Goal: Information Seeking & Learning: Find specific fact

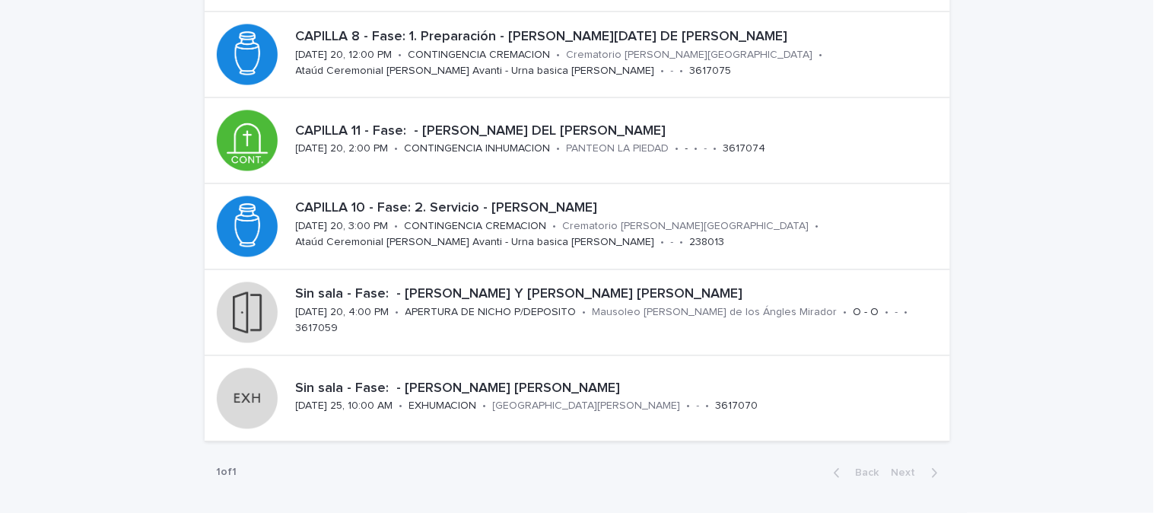
scroll to position [591, 0]
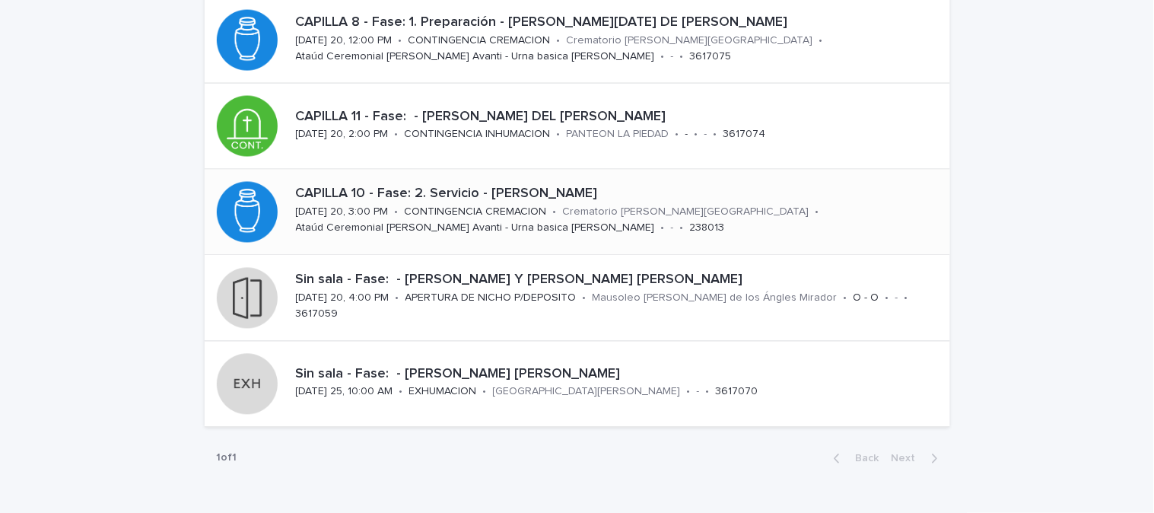
click at [405, 204] on div "CONTINGENCIA CREMACION" at bounding box center [476, 211] width 142 height 16
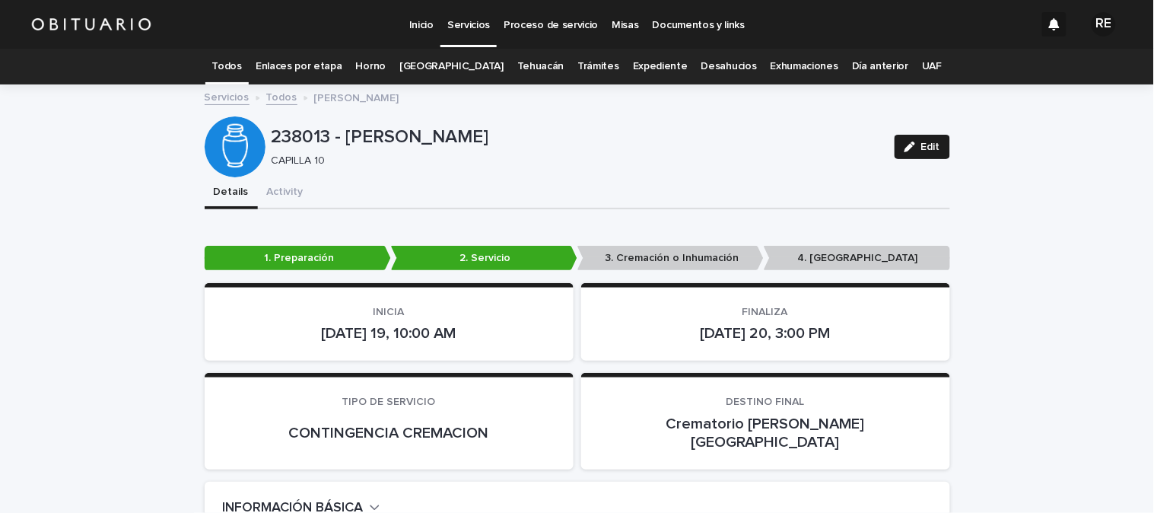
click at [645, 56] on link "Expediente" at bounding box center [660, 67] width 55 height 36
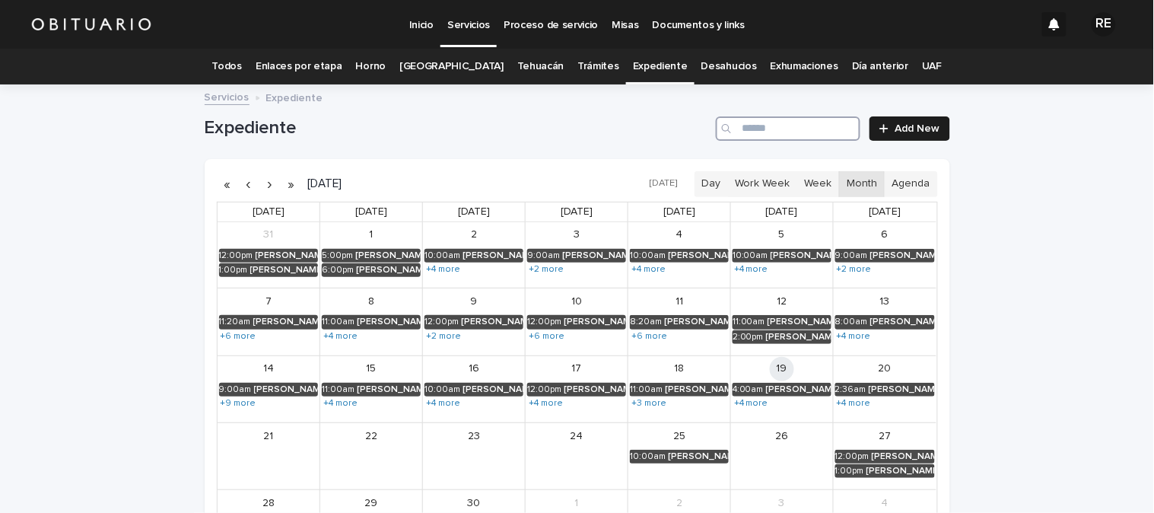
click at [747, 124] on input "Search" at bounding box center [788, 128] width 145 height 24
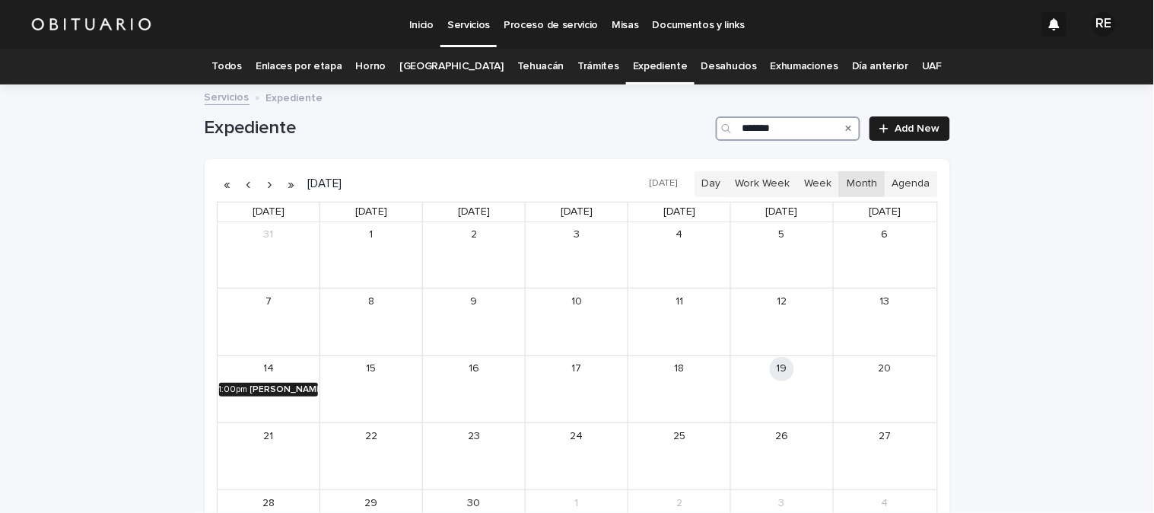
click at [236, 388] on div "1:00pm" at bounding box center [233, 389] width 29 height 11
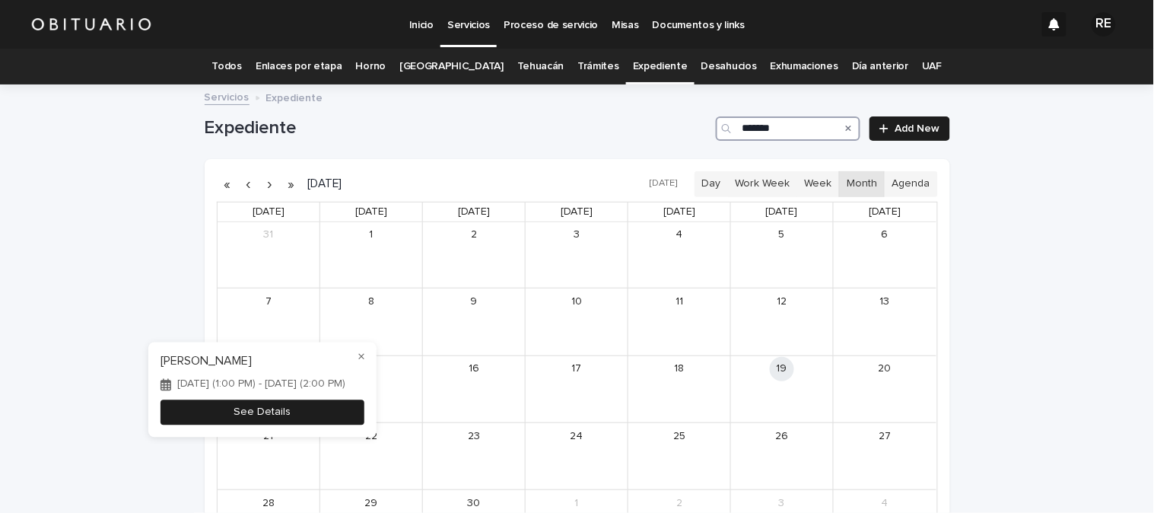
type input "*******"
click at [285, 415] on button "See Details" at bounding box center [263, 412] width 204 height 25
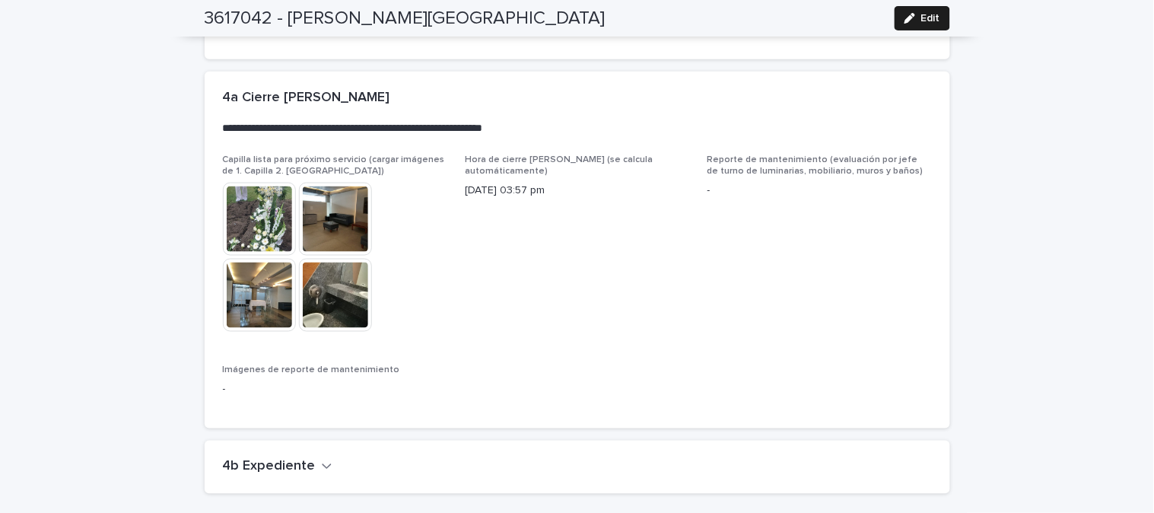
scroll to position [3539, 0]
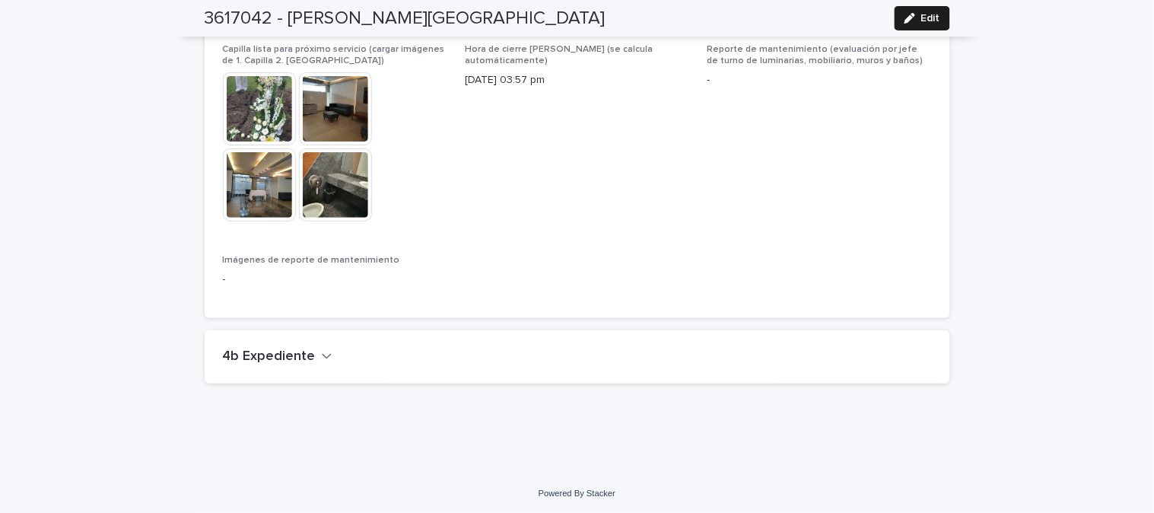
click at [309, 352] on button "4b Expediente" at bounding box center [278, 356] width 110 height 17
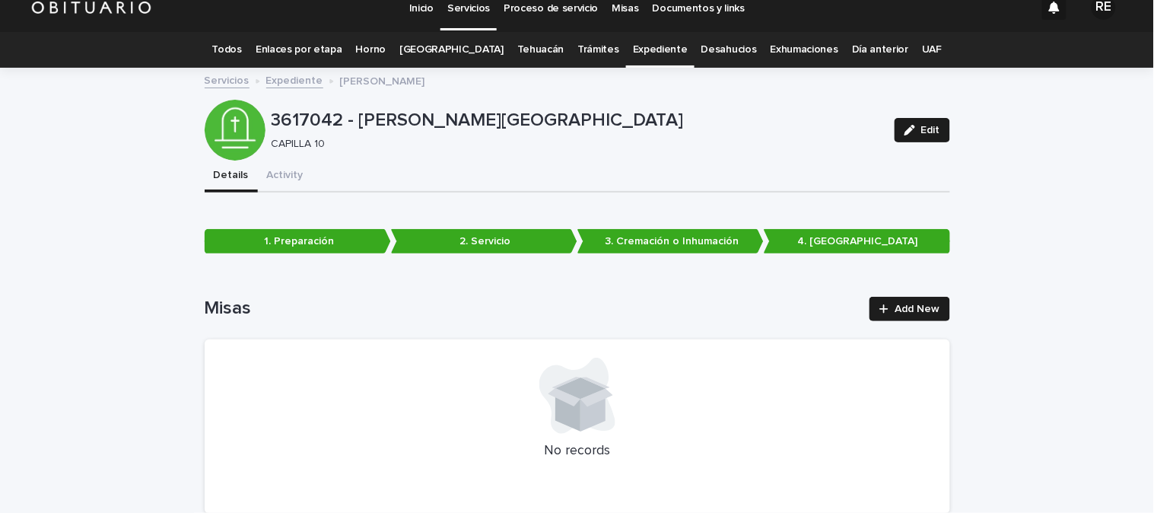
scroll to position [0, 0]
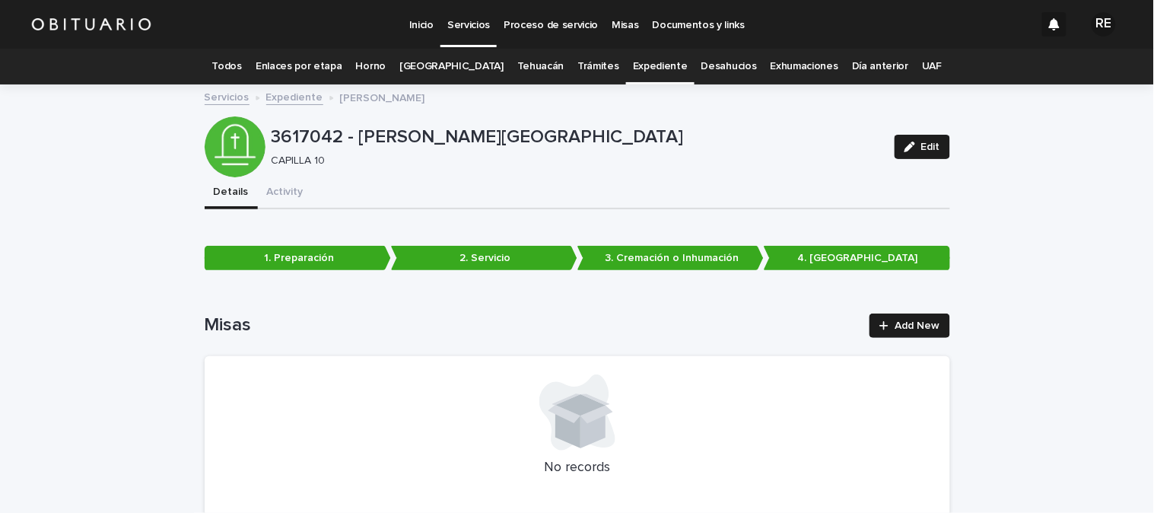
click at [242, 68] on link "Todos" at bounding box center [227, 67] width 30 height 36
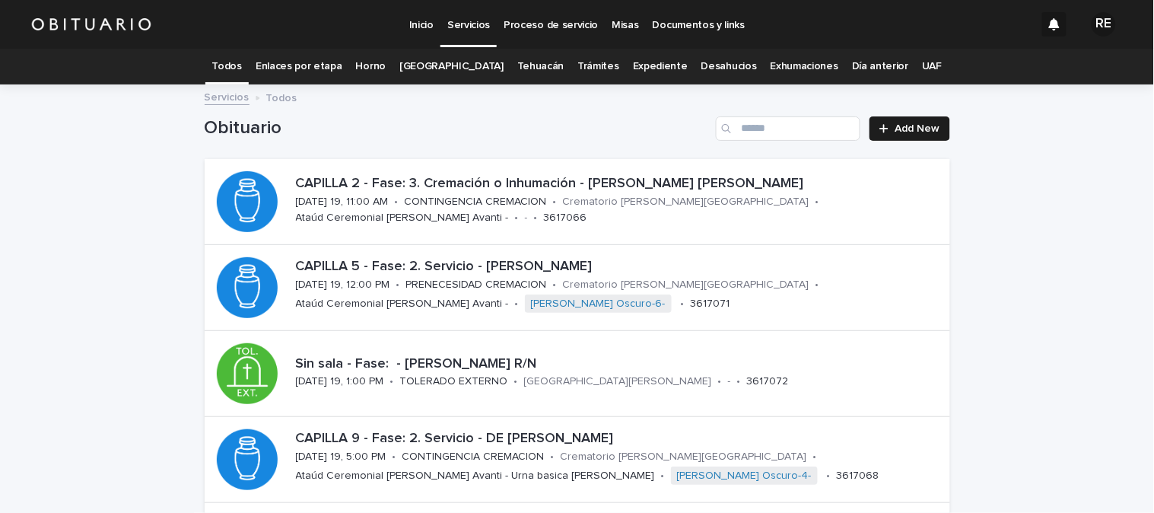
click at [633, 56] on link "Expediente" at bounding box center [660, 67] width 55 height 36
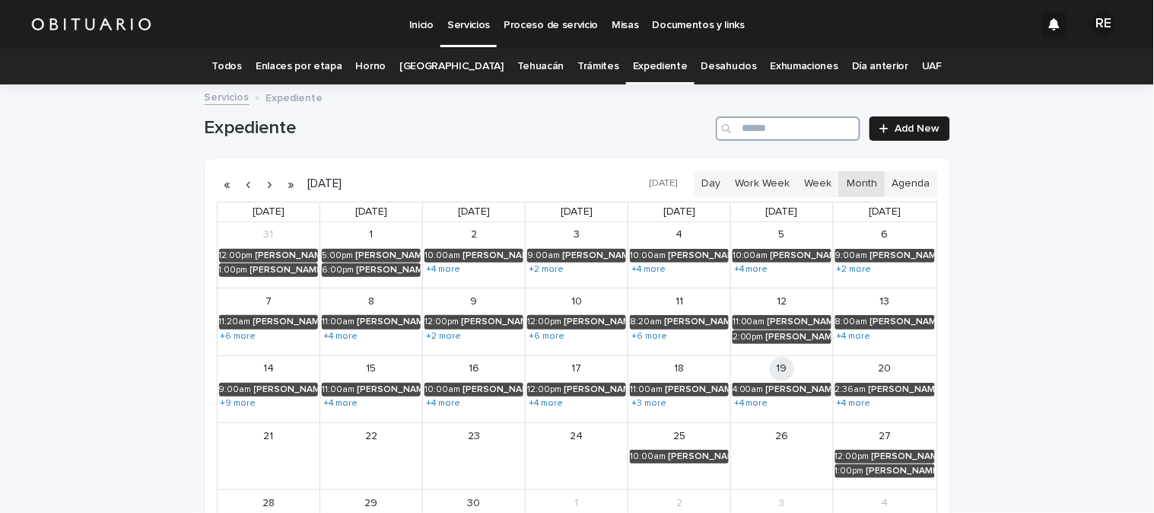
click at [799, 122] on input "Search" at bounding box center [788, 128] width 145 height 24
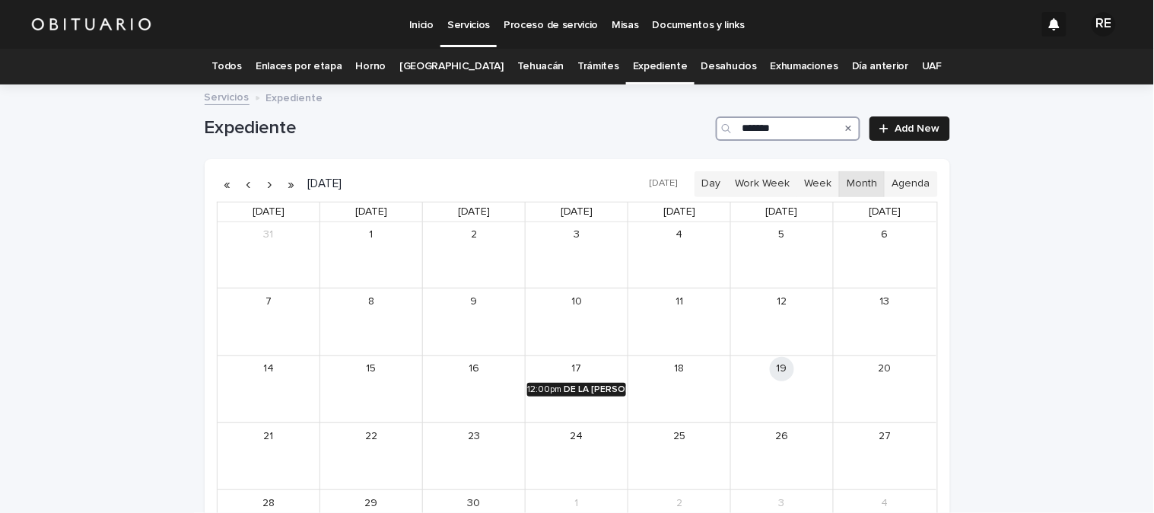
click at [588, 388] on div "DE LA VEGA BUENROSTRO TERESA" at bounding box center [595, 389] width 62 height 11
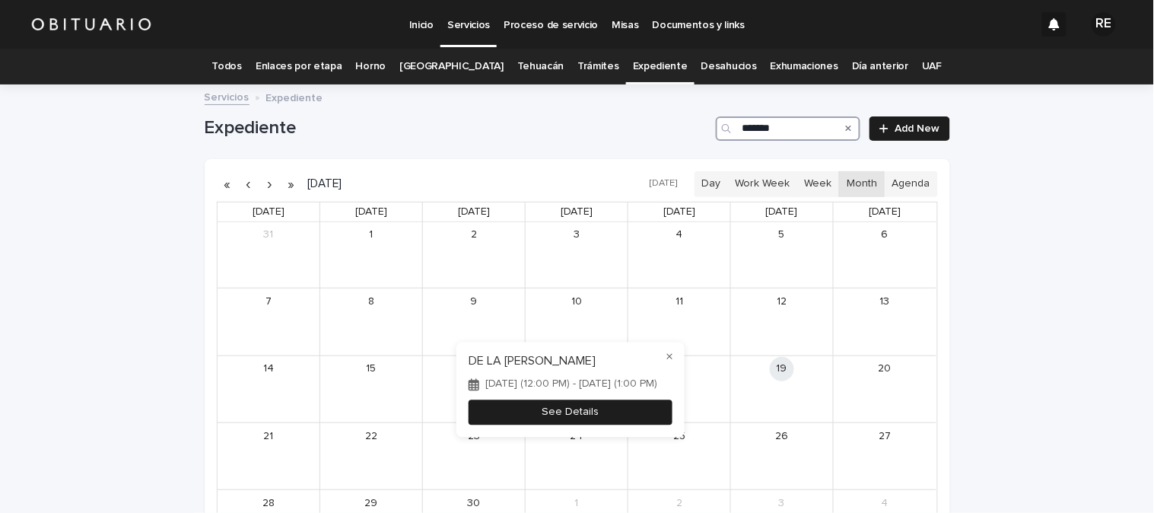
type input "*******"
click at [607, 411] on button "See Details" at bounding box center [571, 412] width 204 height 25
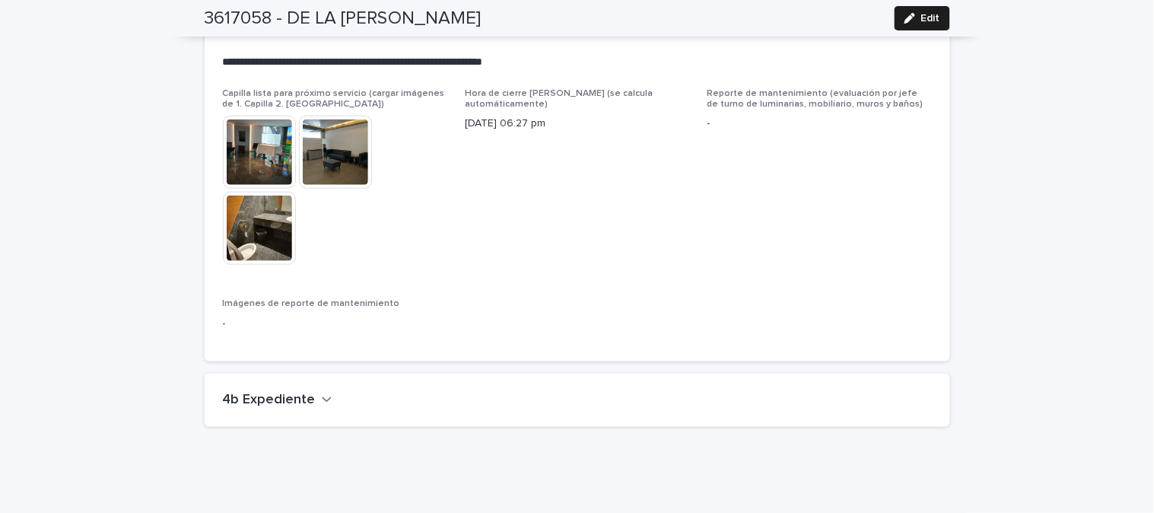
scroll to position [3339, 0]
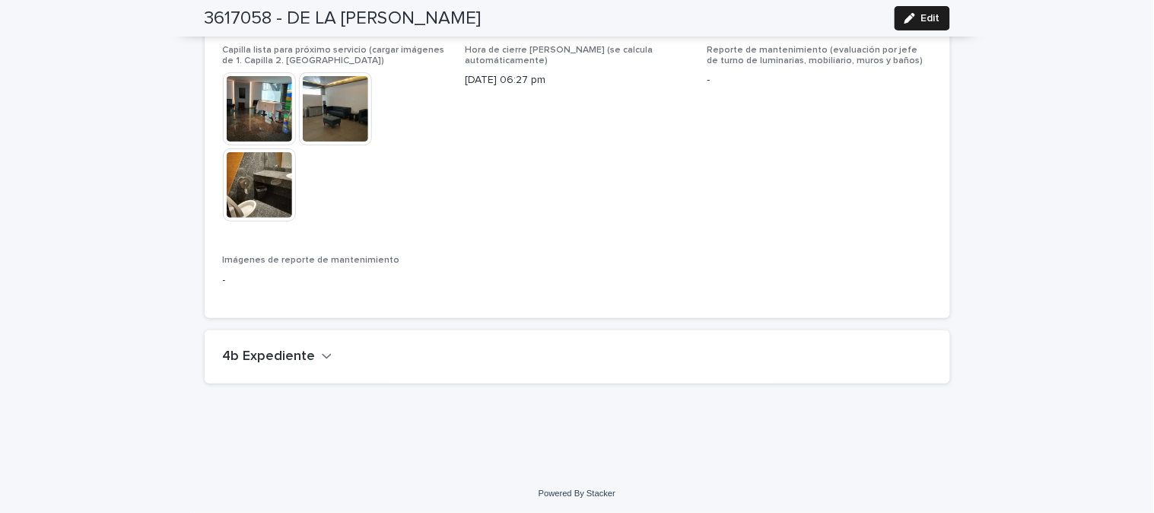
click at [308, 353] on button "4b Expediente" at bounding box center [278, 356] width 110 height 17
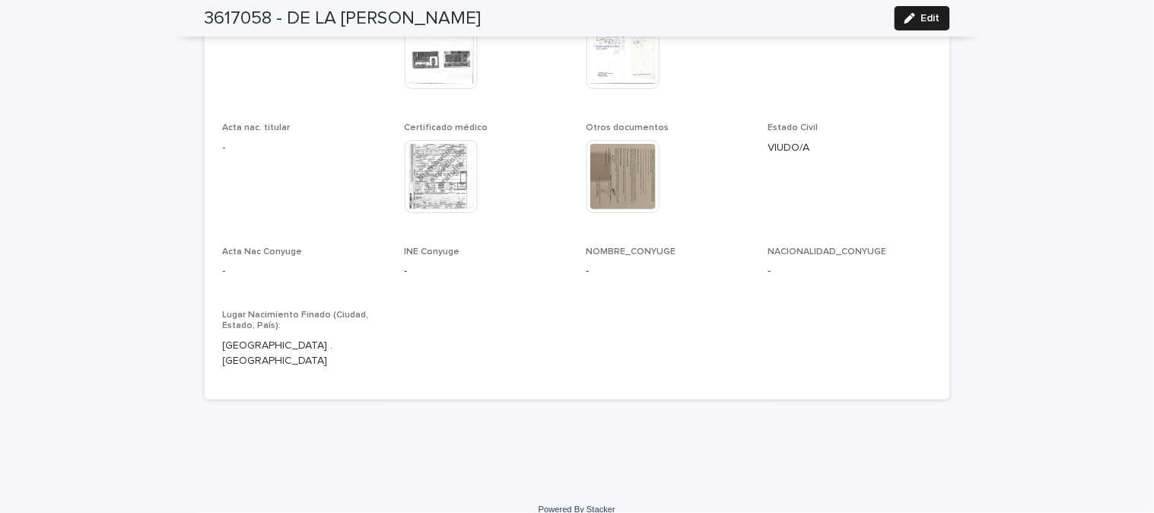
scroll to position [3463, 0]
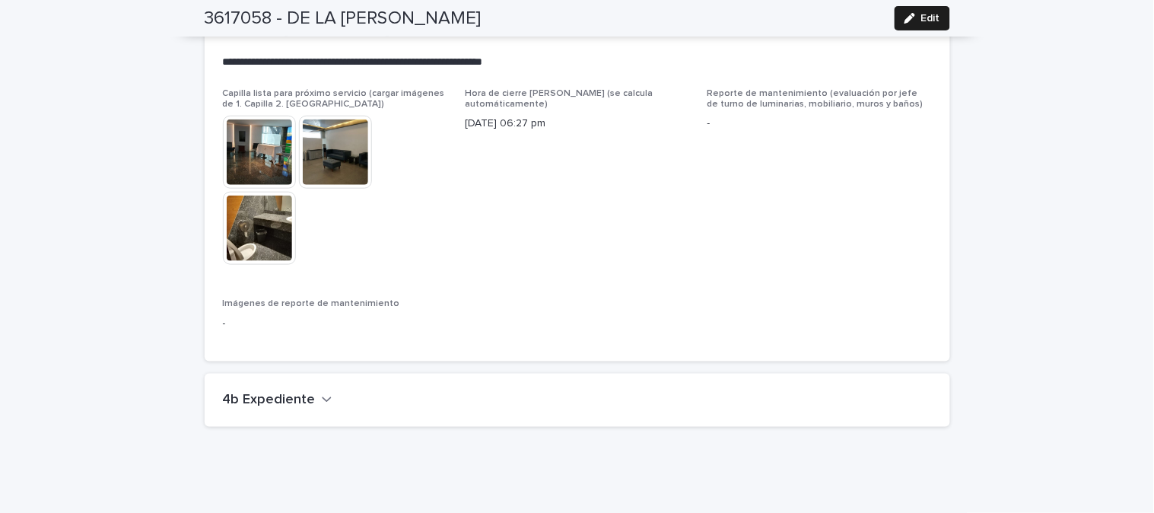
scroll to position [3339, 0]
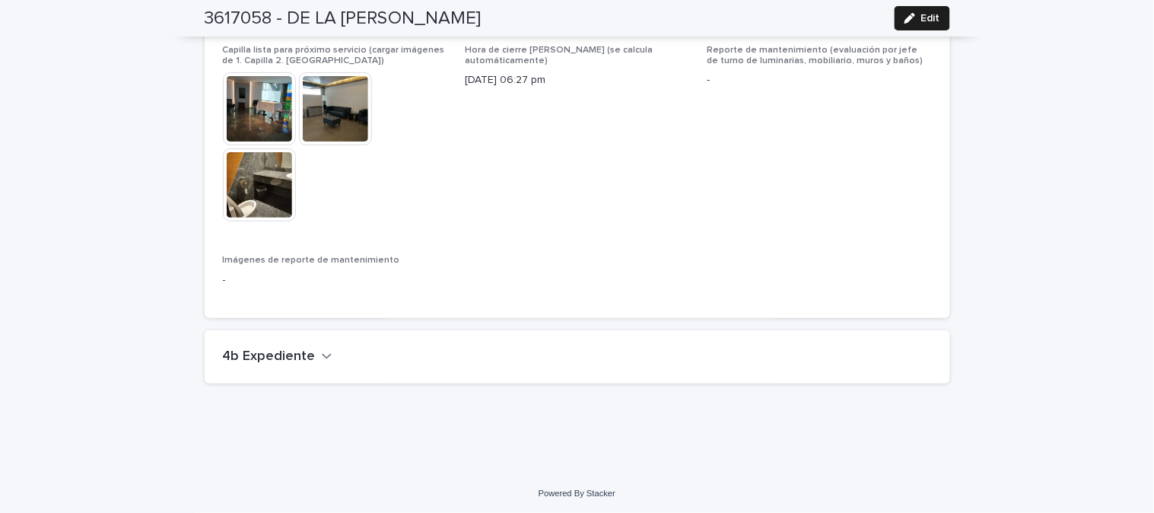
click at [322, 360] on icon "button" at bounding box center [327, 356] width 11 height 14
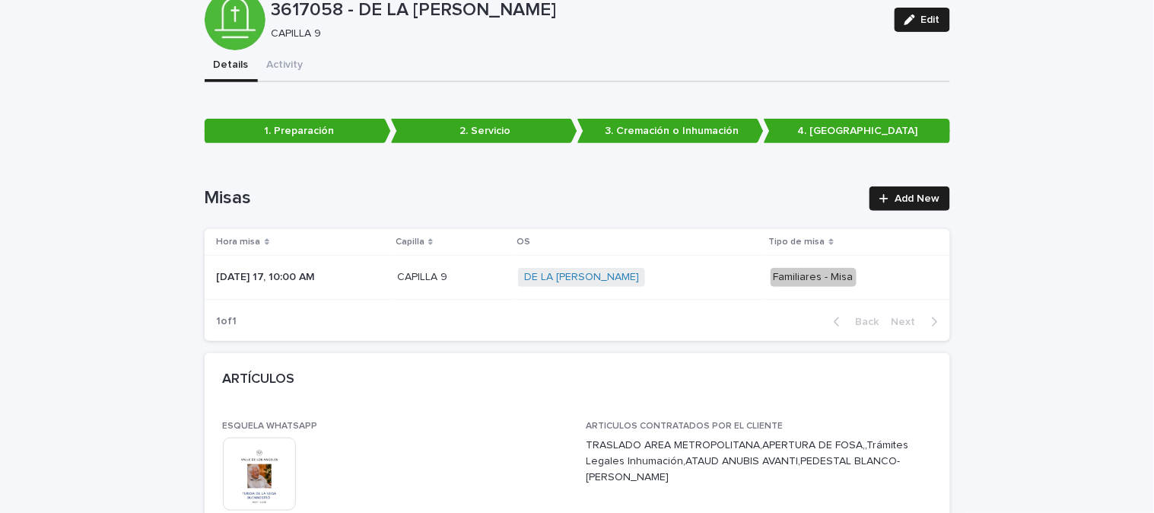
scroll to position [0, 0]
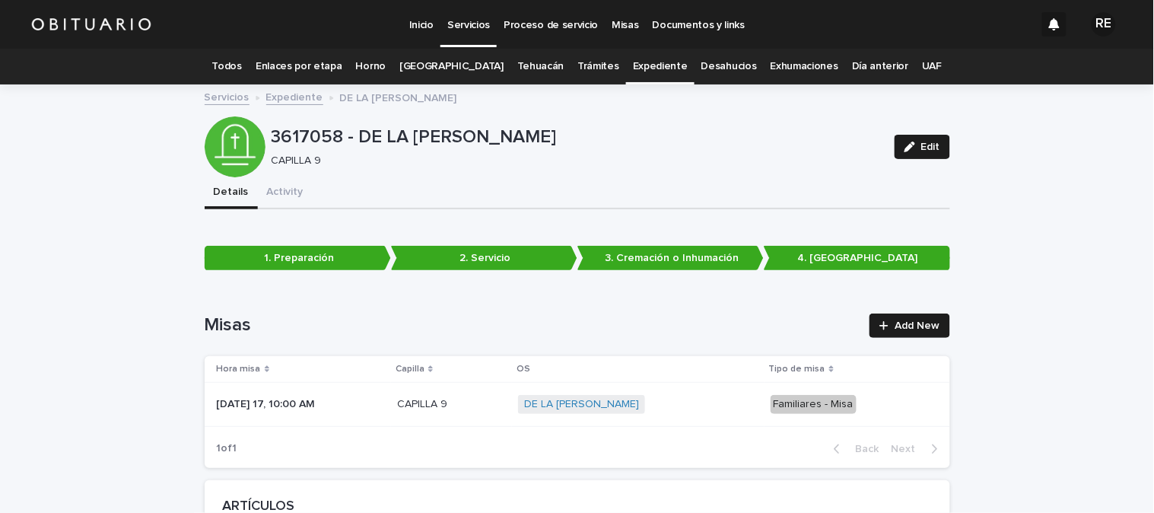
click at [637, 59] on link "Expediente" at bounding box center [660, 67] width 55 height 36
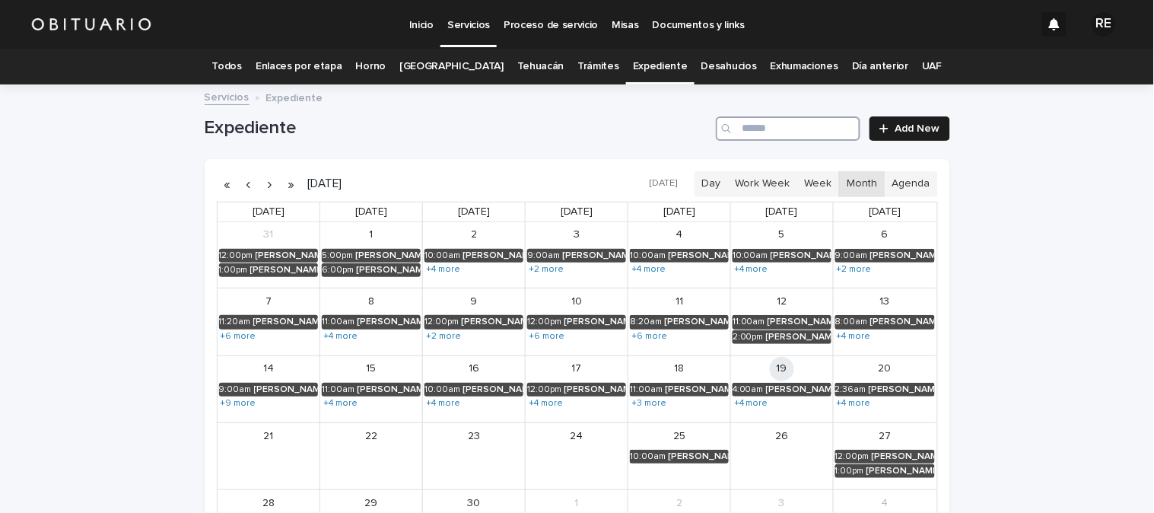
click at [749, 128] on input "Search" at bounding box center [788, 128] width 145 height 24
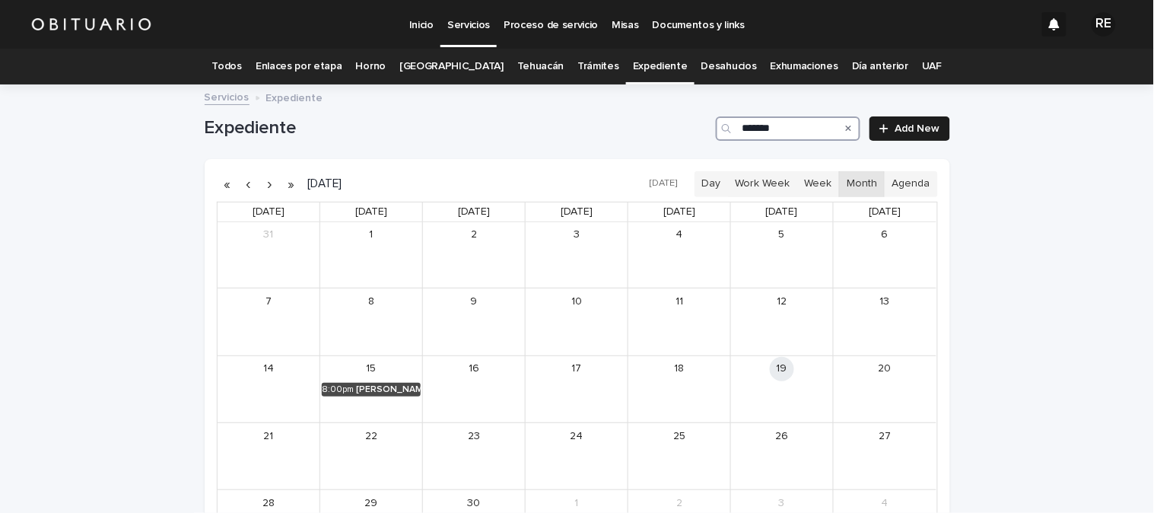
type input "*******"
click at [337, 384] on div "8:00pm" at bounding box center [338, 389] width 32 height 11
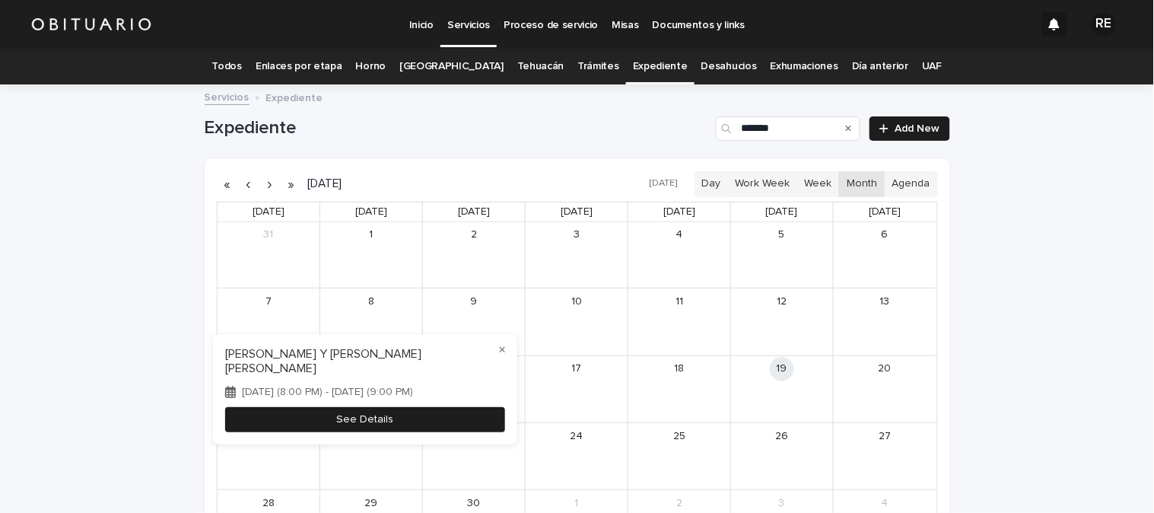
click at [345, 412] on button "See Details" at bounding box center [365, 419] width 280 height 25
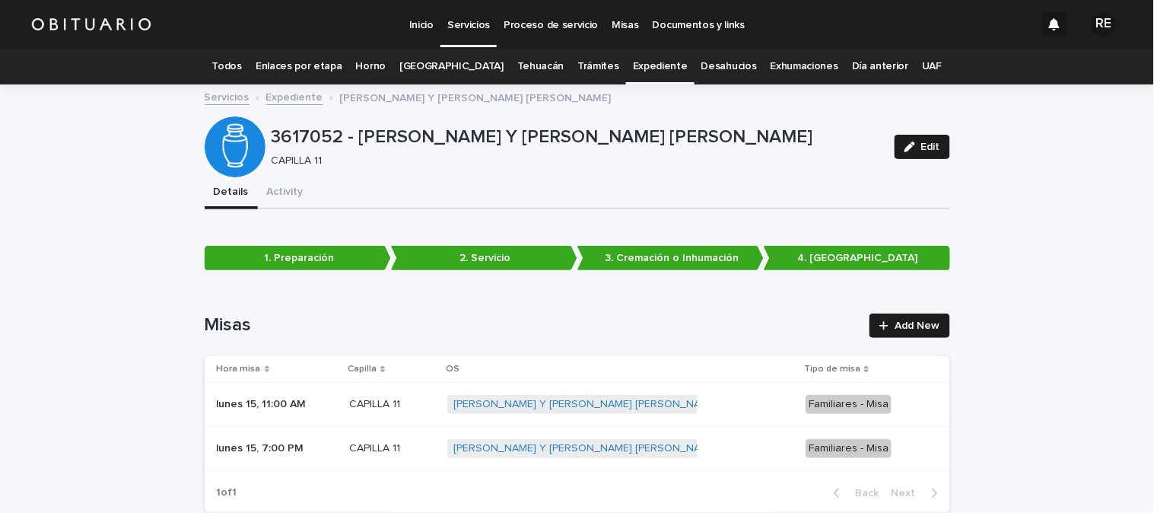
click at [242, 59] on link "Todos" at bounding box center [227, 67] width 30 height 36
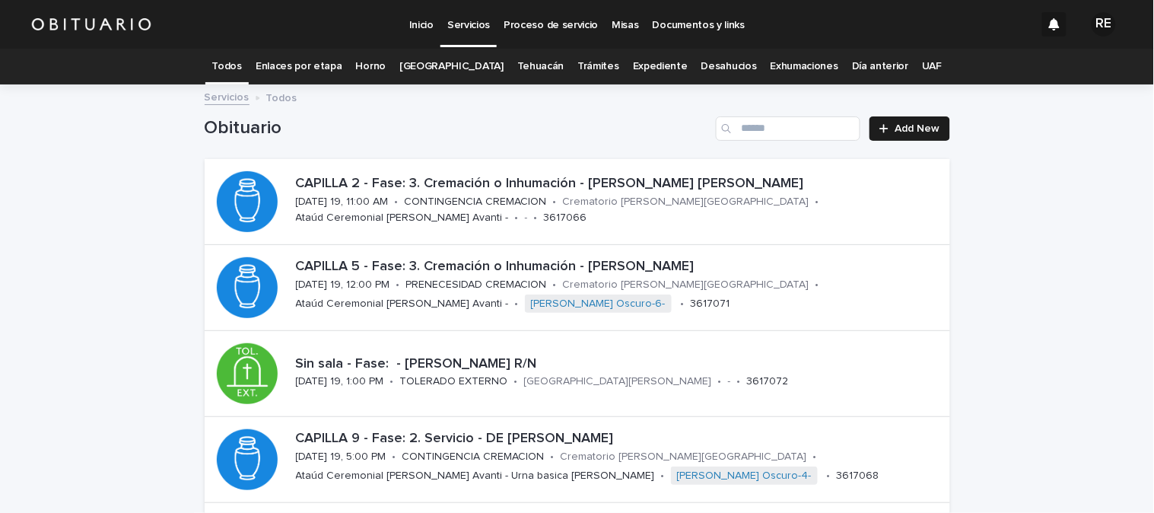
click at [640, 66] on link "Expediente" at bounding box center [660, 67] width 55 height 36
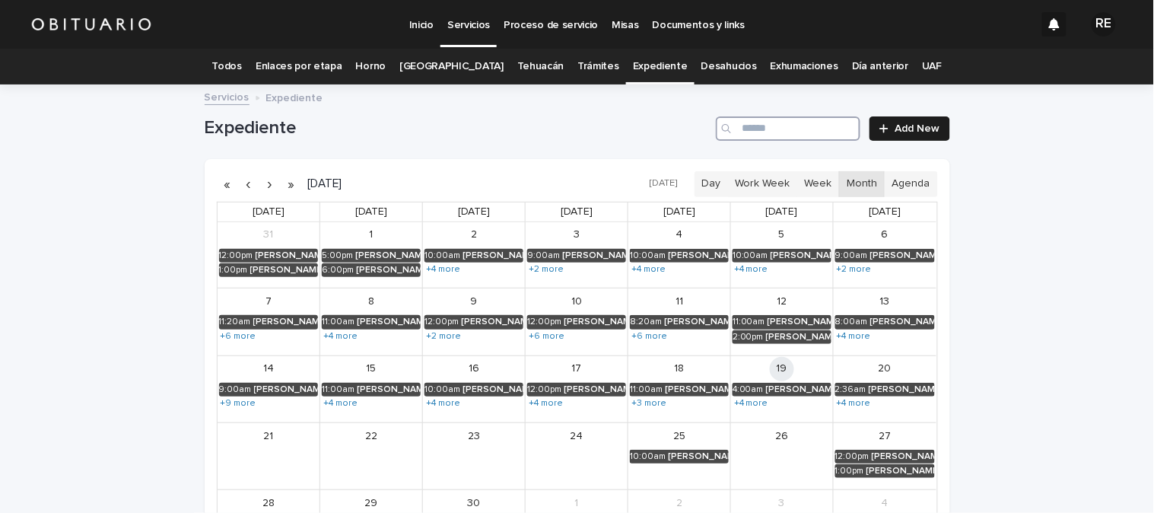
click at [763, 126] on input "Search" at bounding box center [788, 128] width 145 height 24
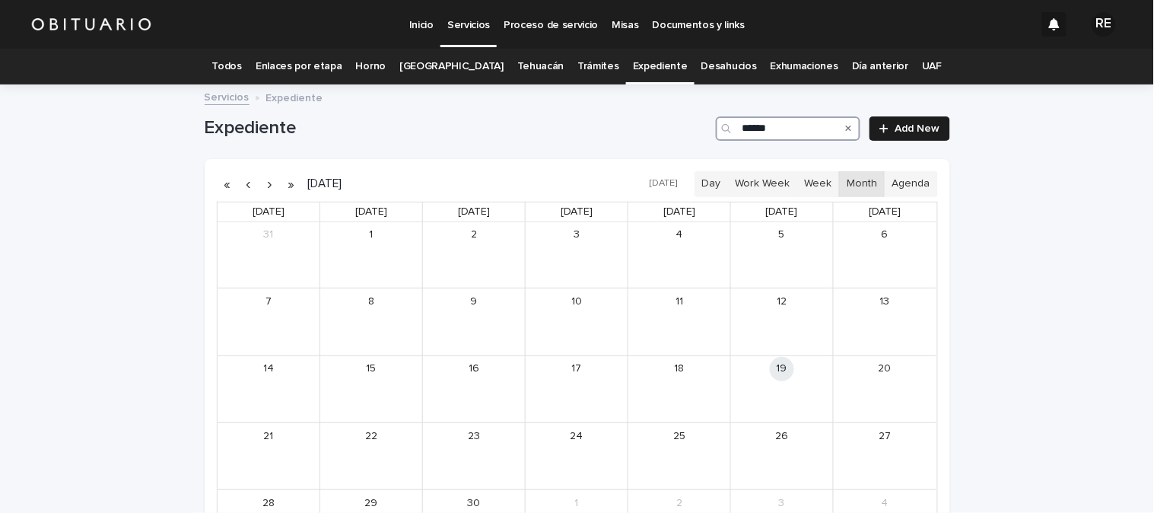
click at [749, 131] on input "******" at bounding box center [788, 128] width 145 height 24
click at [383, 389] on div "CASTRO PITALUA MARIA DEL ROSARIO" at bounding box center [388, 389] width 65 height 11
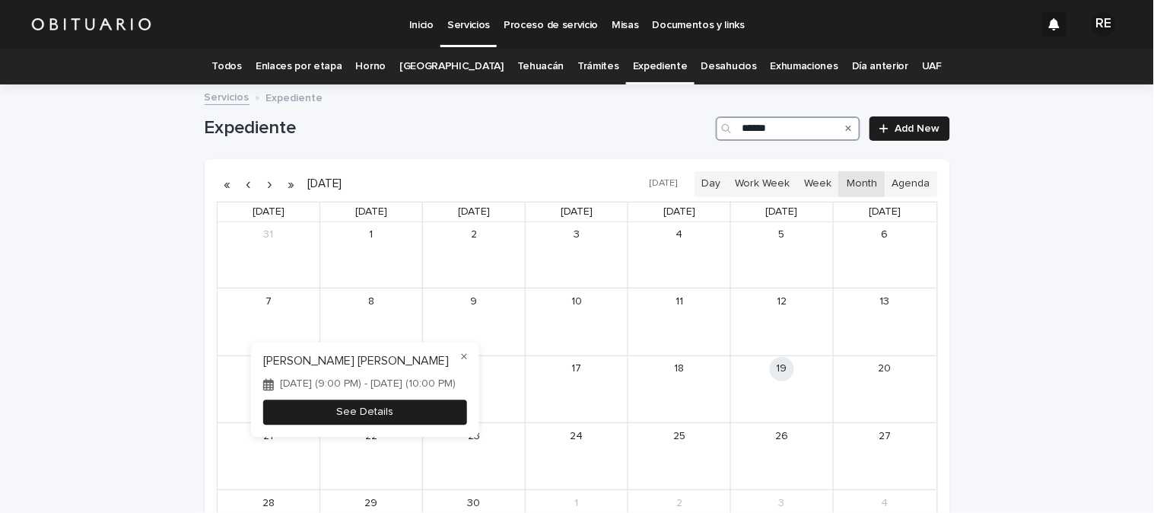
type input "******"
click at [358, 414] on button "See Details" at bounding box center [365, 412] width 204 height 25
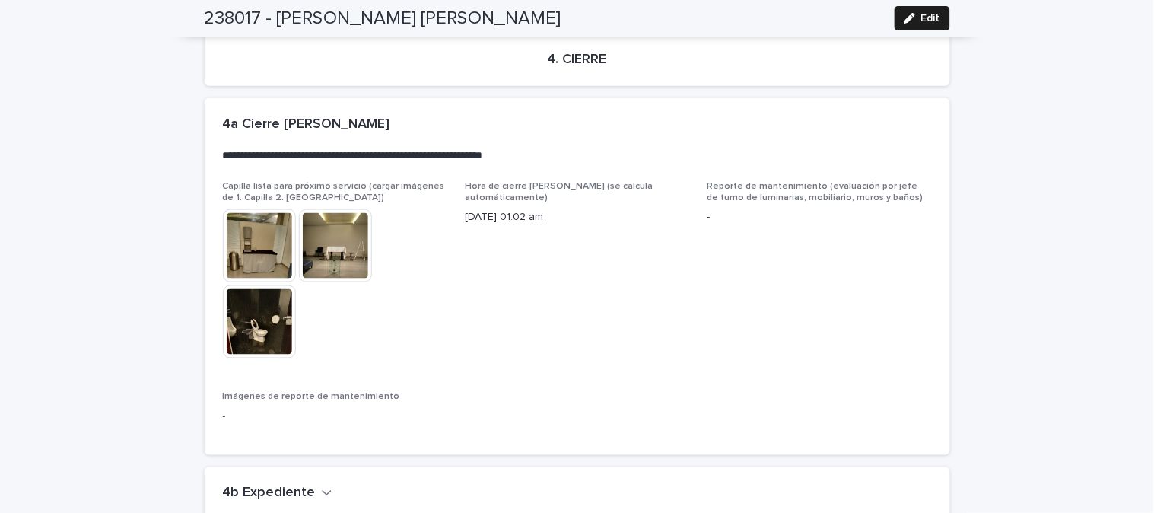
scroll to position [3520, 0]
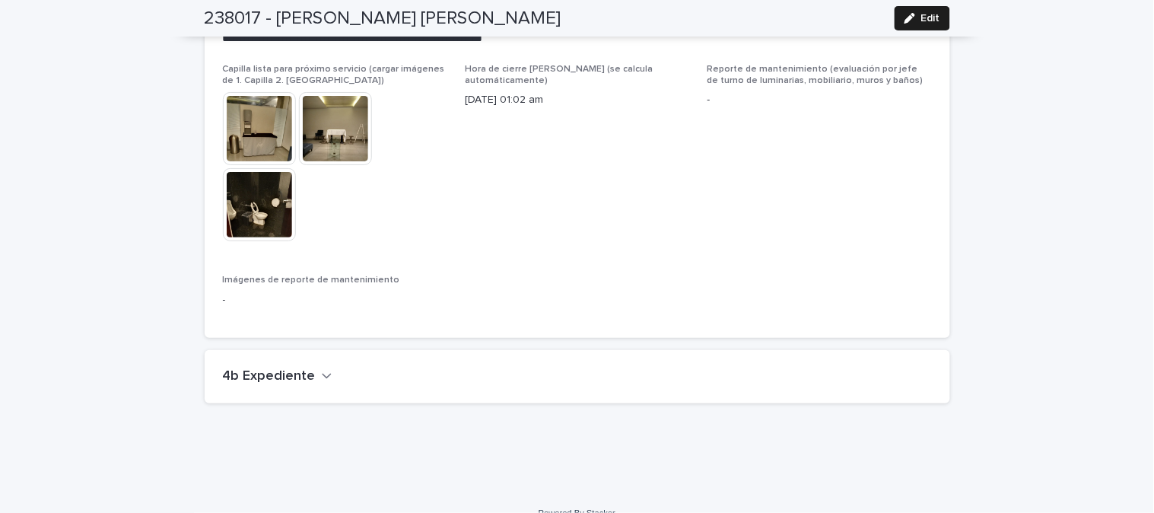
click at [322, 369] on icon "button" at bounding box center [327, 376] width 11 height 14
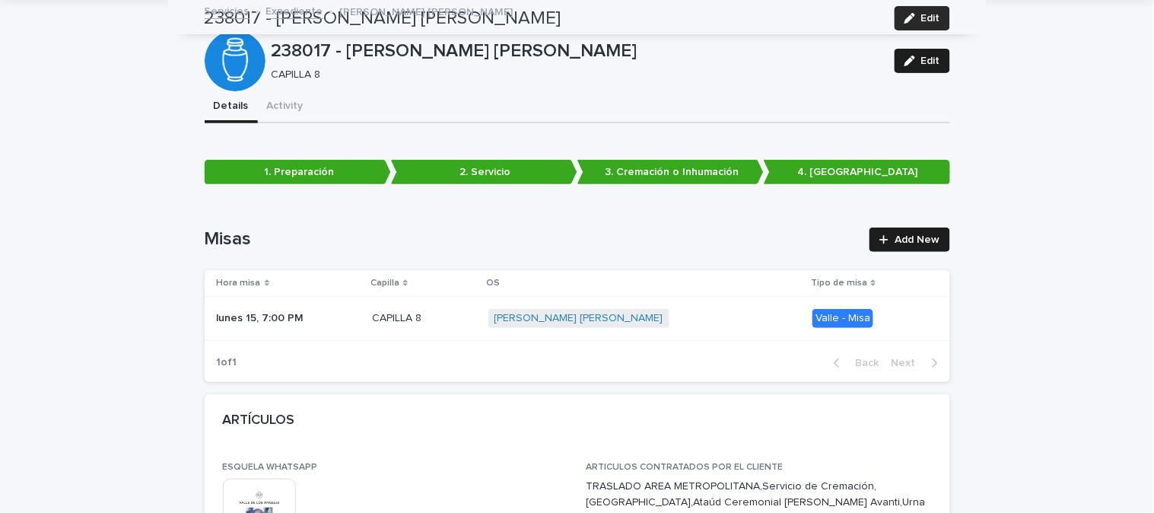
scroll to position [0, 0]
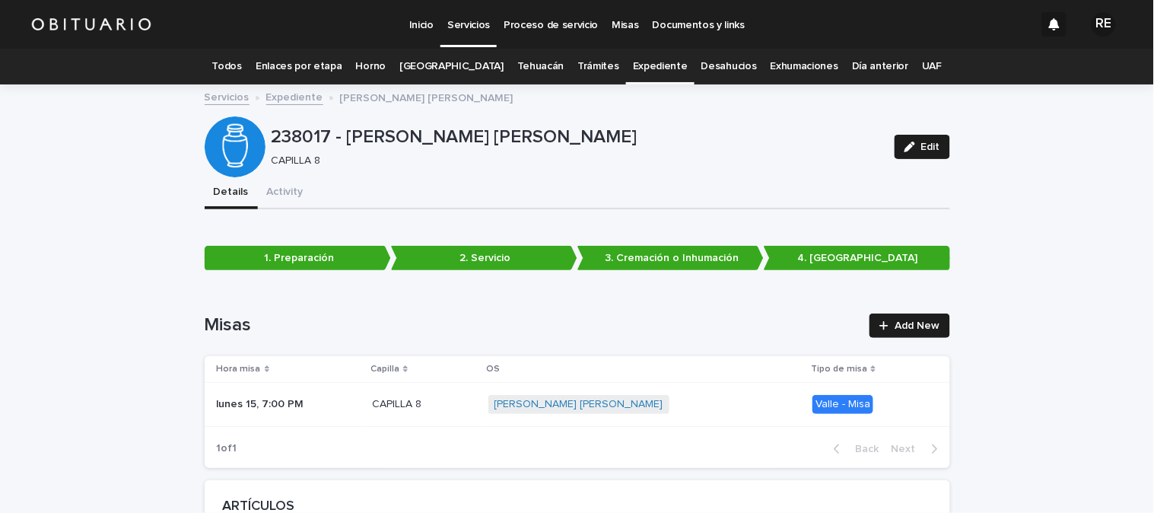
click at [241, 61] on link "Todos" at bounding box center [227, 67] width 30 height 36
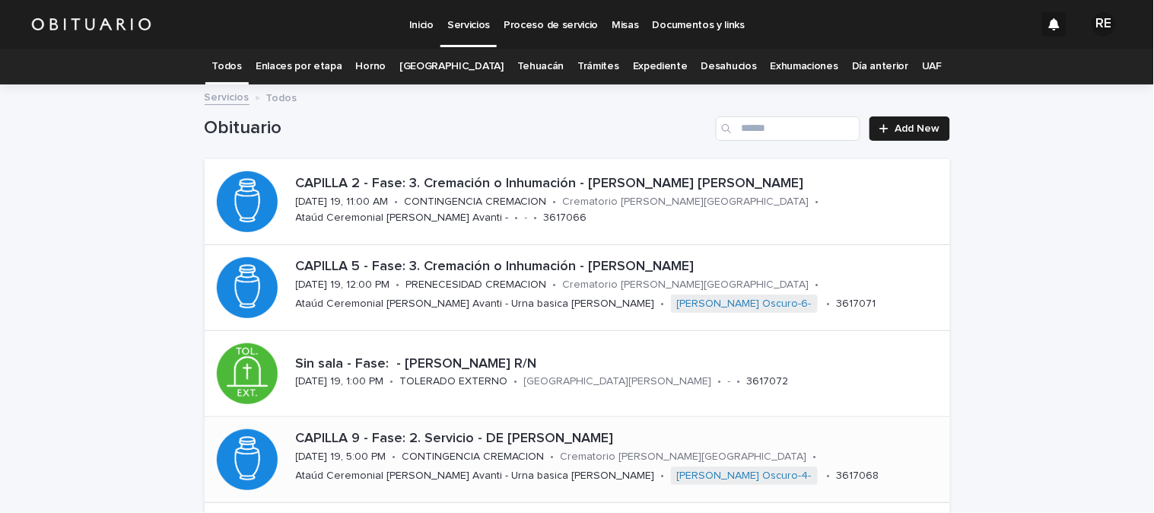
scroll to position [169, 0]
click at [633, 65] on link "Expediente" at bounding box center [660, 67] width 55 height 36
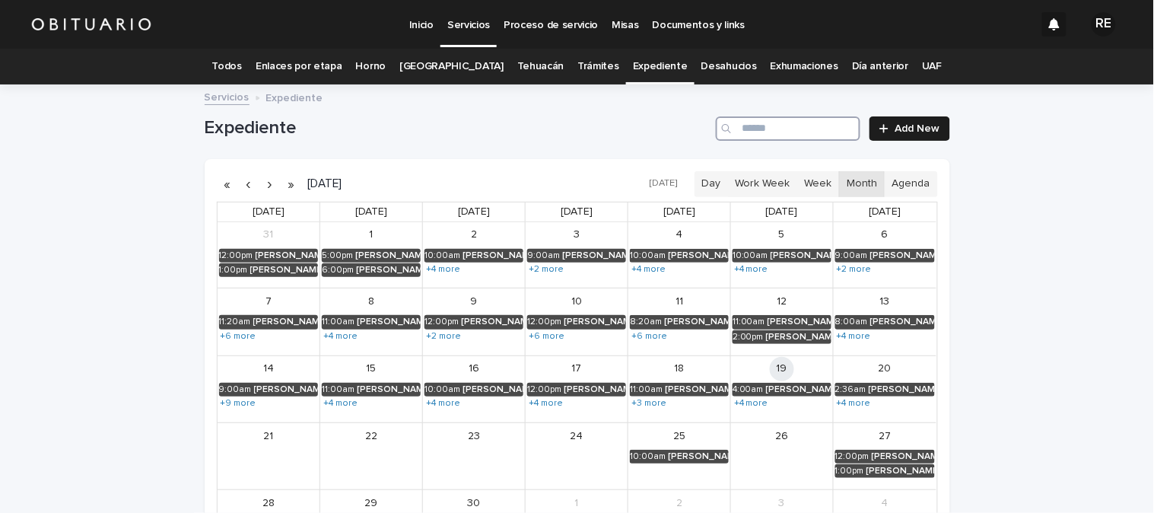
click at [769, 134] on input "Search" at bounding box center [788, 128] width 145 height 24
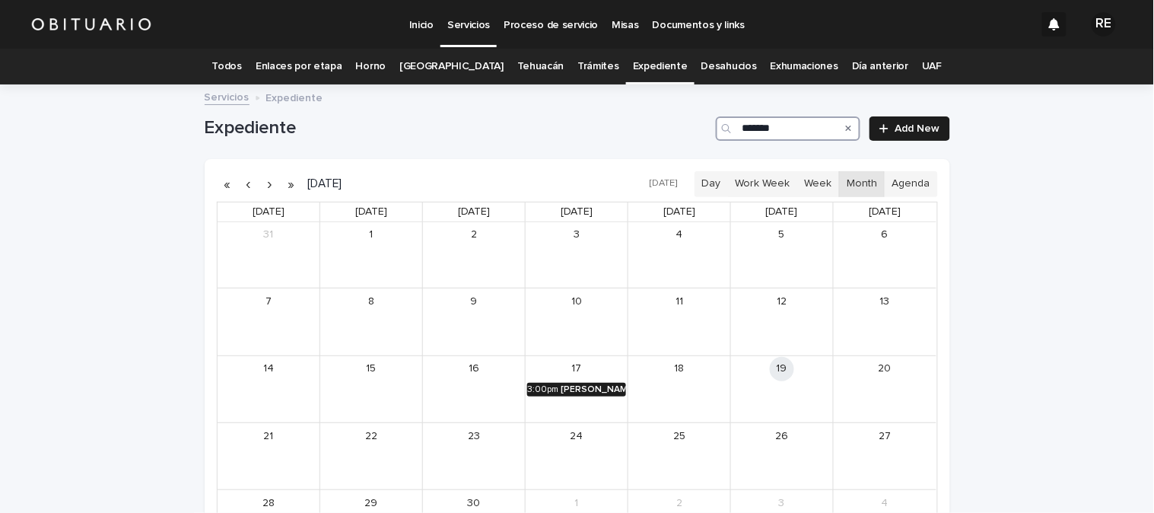
click at [578, 385] on div "[PERSON_NAME] [PERSON_NAME]" at bounding box center [593, 389] width 65 height 11
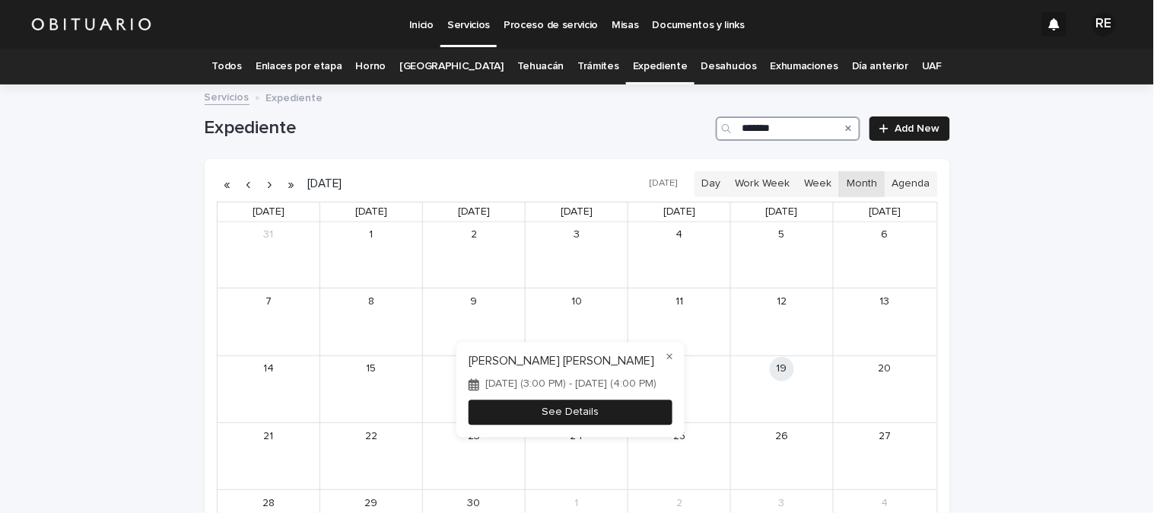
type input "*******"
click at [602, 411] on button "See Details" at bounding box center [571, 412] width 204 height 25
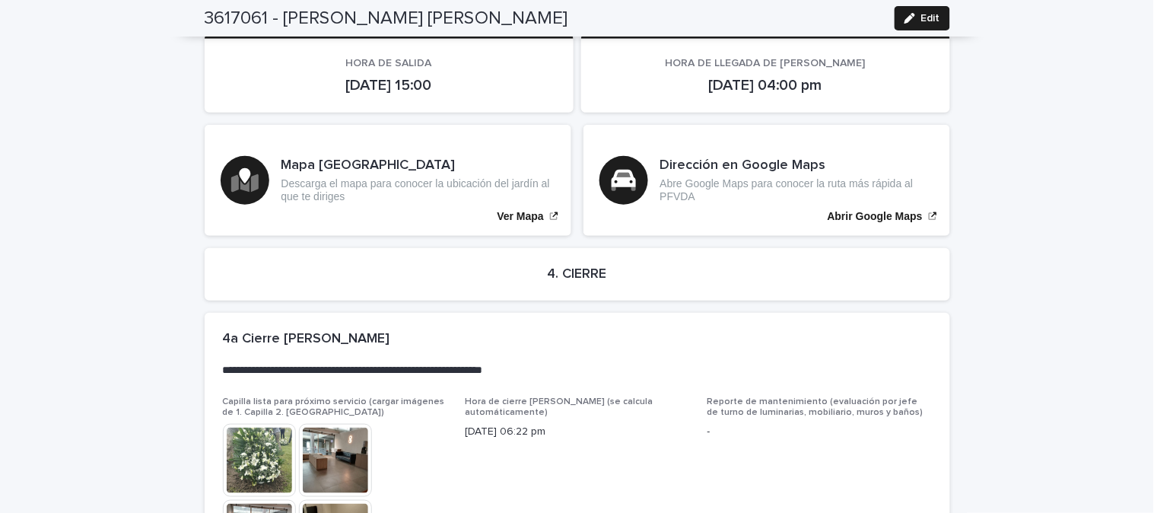
scroll to position [3463, 0]
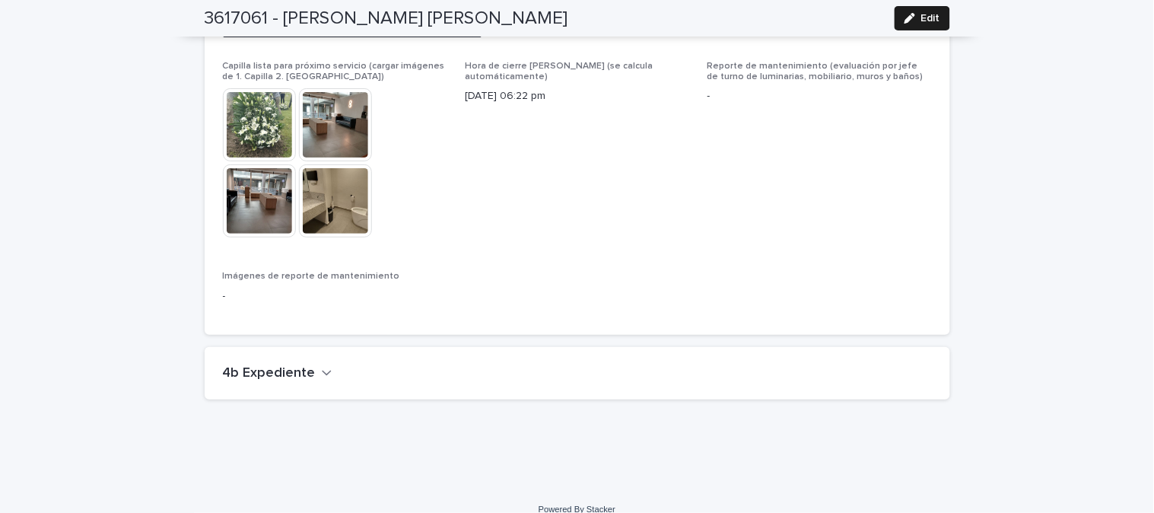
click at [322, 366] on icon "button" at bounding box center [327, 373] width 11 height 14
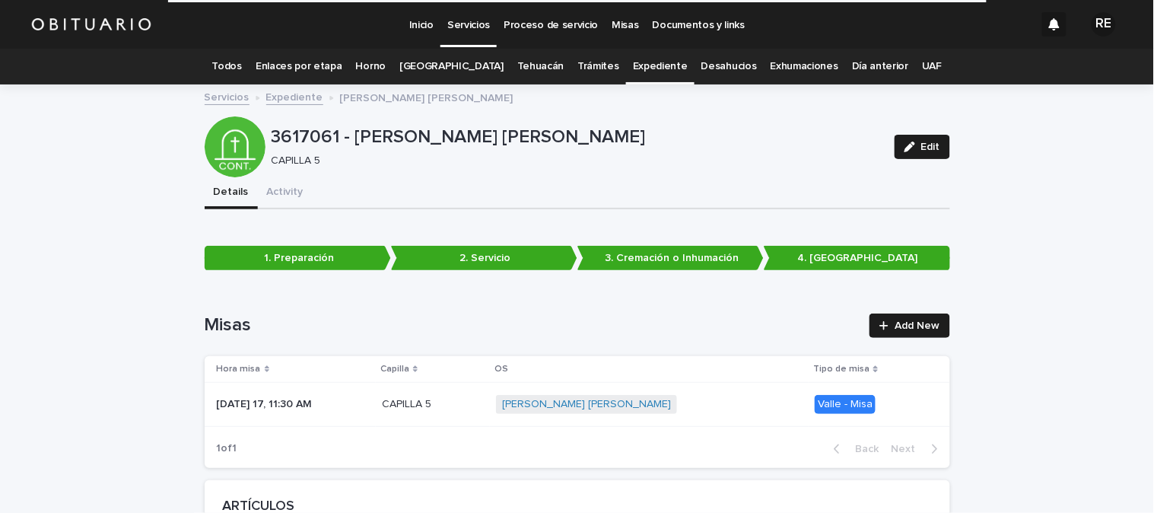
scroll to position [0, 0]
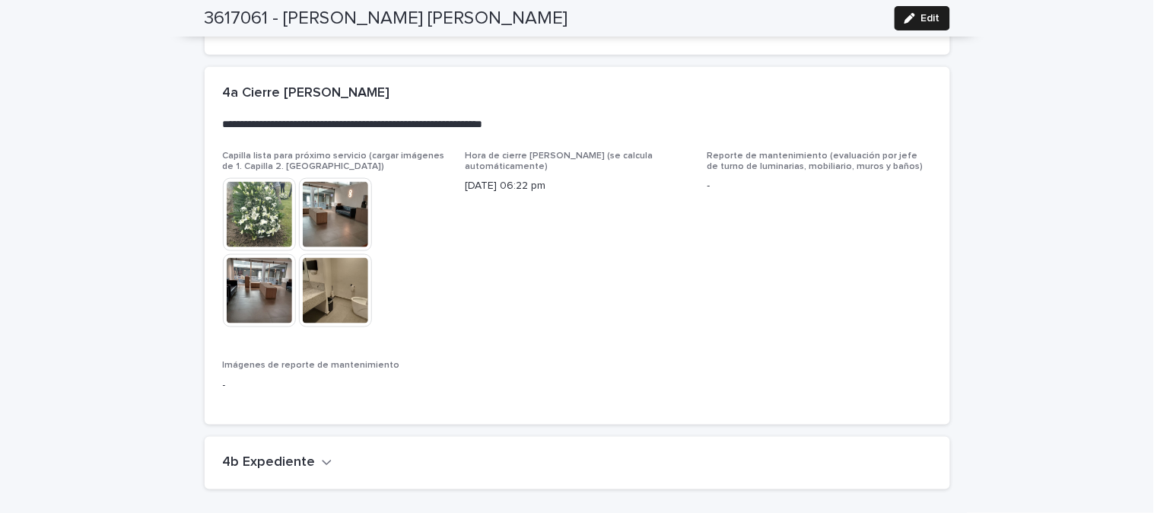
scroll to position [3463, 0]
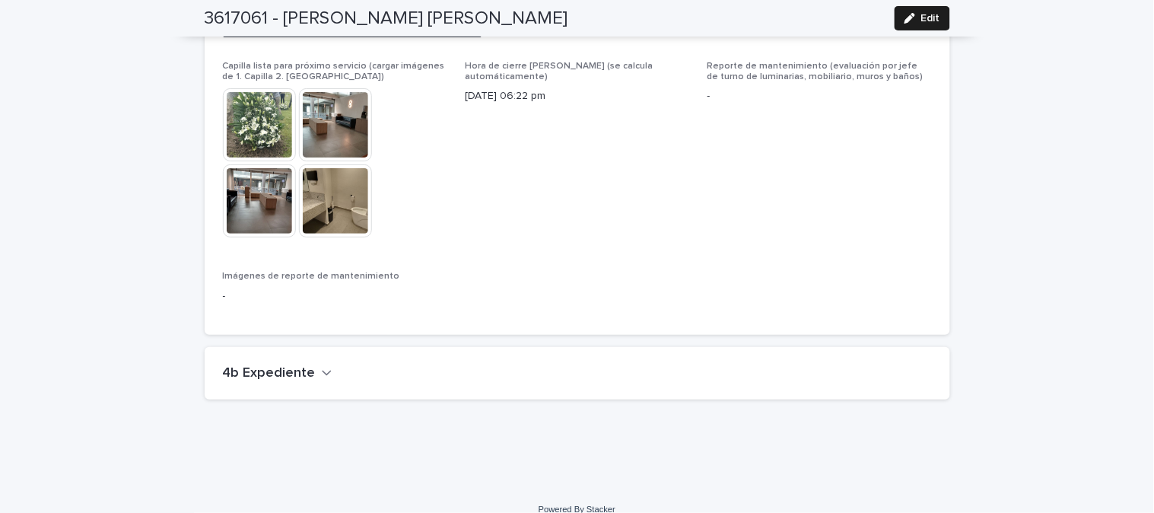
click at [322, 366] on icon "button" at bounding box center [327, 373] width 11 height 14
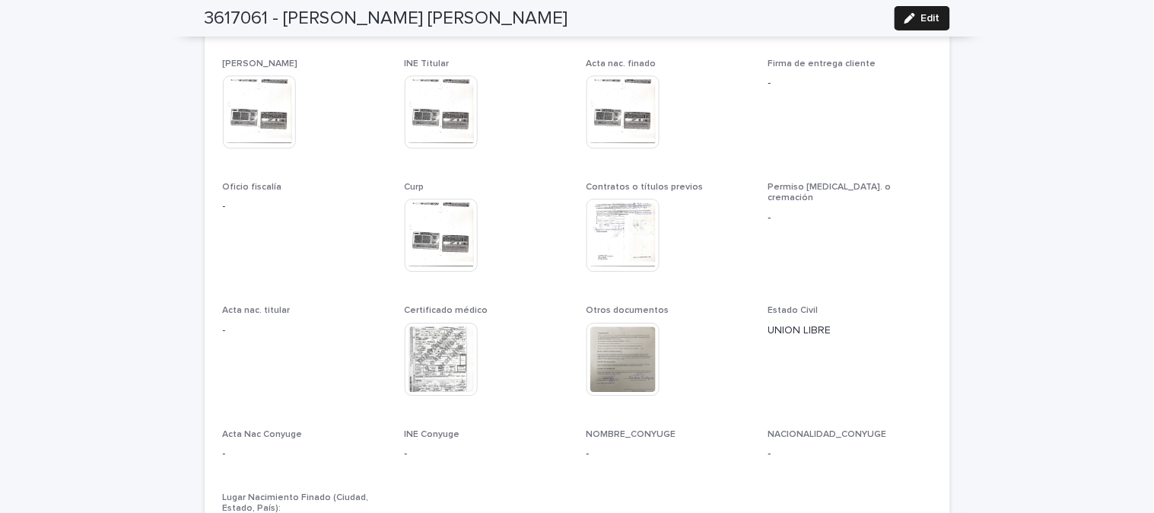
scroll to position [3587, 0]
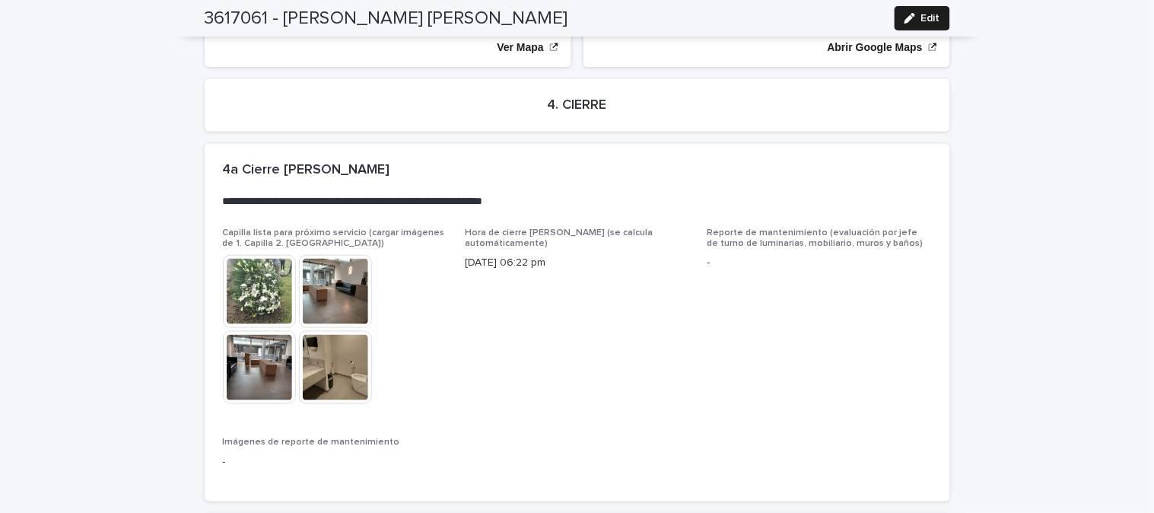
scroll to position [3463, 0]
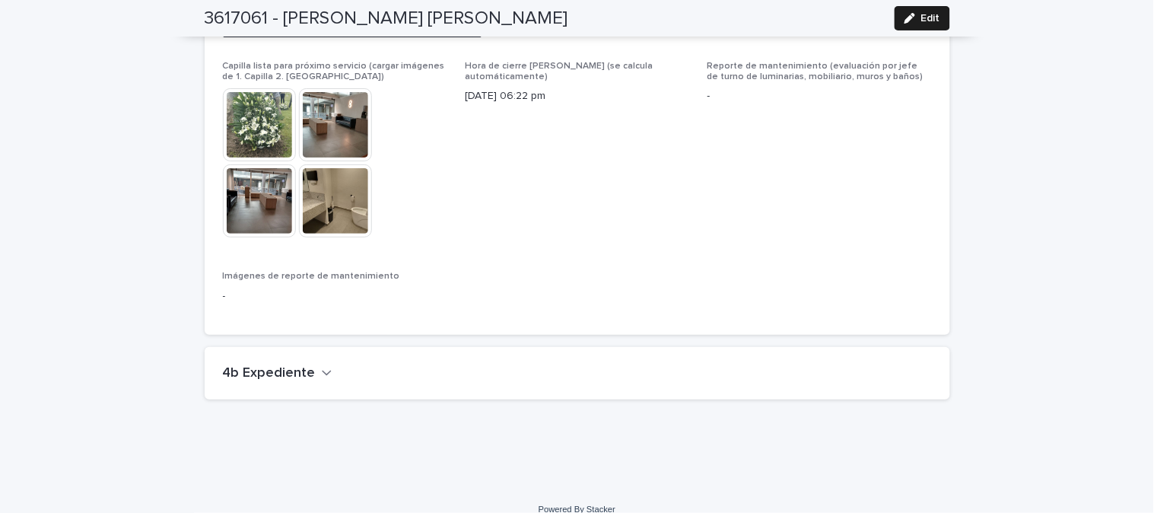
click at [304, 365] on h2 "4b Expediente" at bounding box center [269, 373] width 93 height 17
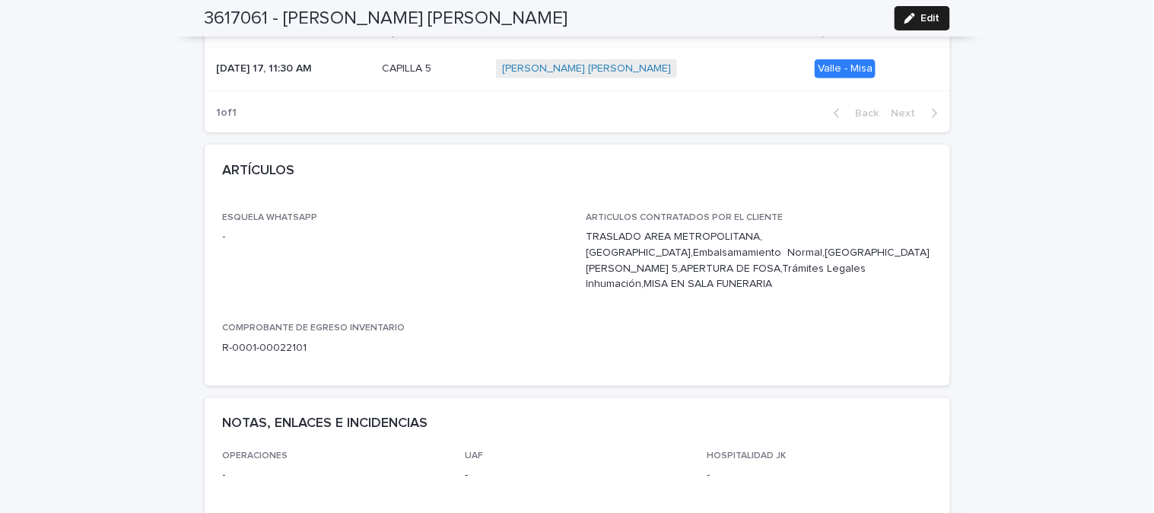
scroll to position [0, 0]
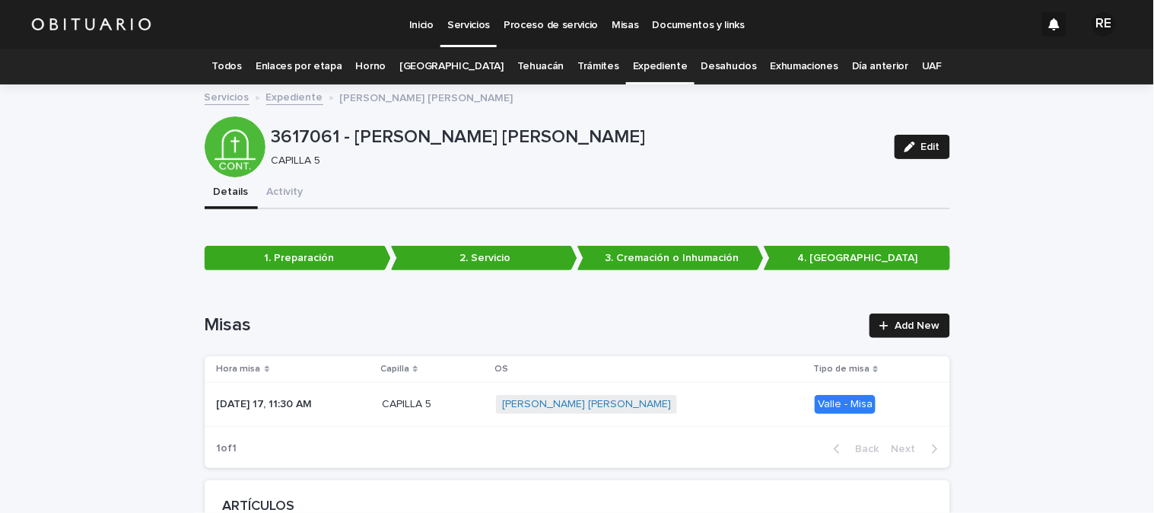
click at [242, 67] on link "Todos" at bounding box center [227, 67] width 30 height 36
